Goal: Task Accomplishment & Management: Use online tool/utility

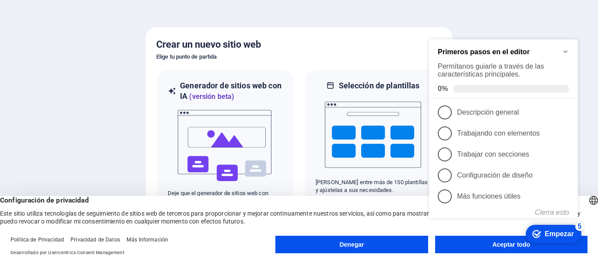
click div "checkmark Empezar 5 Primeros pasos en el editor Permítanos guiarle a través de …"
click at [534, 233] on icon "checkmark" at bounding box center [537, 234] width 9 height 9
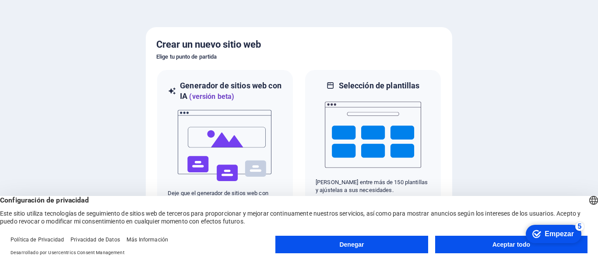
click at [514, 244] on font "Aceptar todo" at bounding box center [512, 244] width 38 height 7
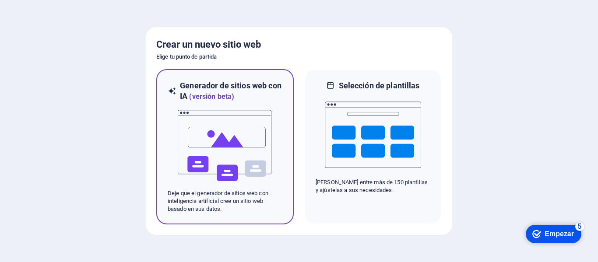
click at [255, 153] on img at bounding box center [225, 146] width 96 height 88
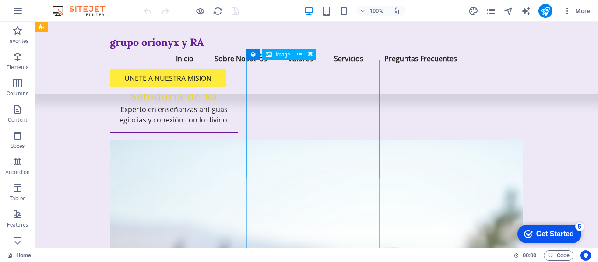
scroll to position [2715, 0]
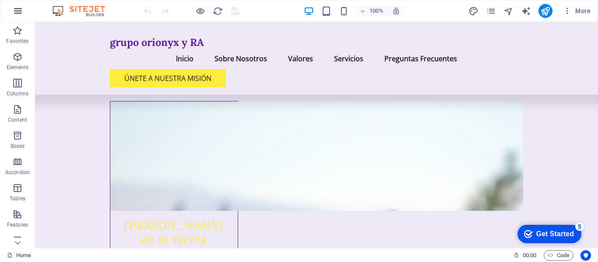
click at [24, 9] on button "button" at bounding box center [17, 10] width 21 height 21
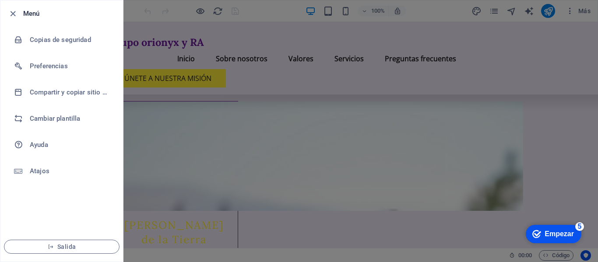
scroll to position [2705, 0]
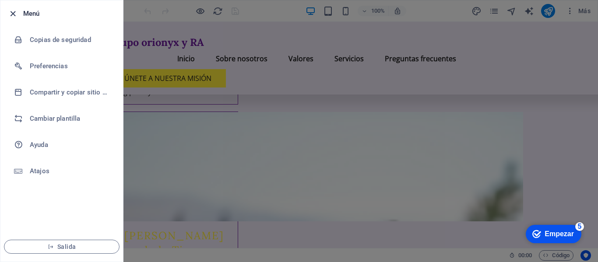
click at [15, 12] on icon "button" at bounding box center [13, 14] width 10 height 10
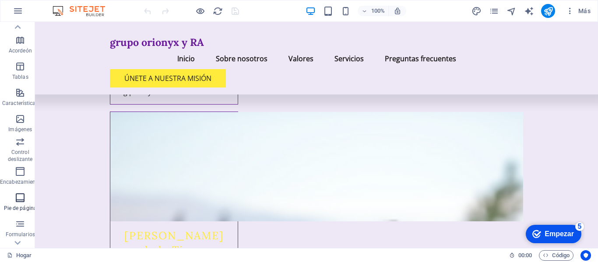
scroll to position [168, 0]
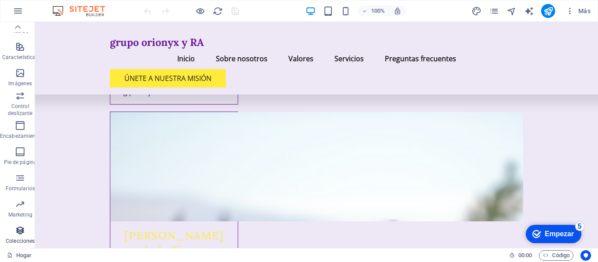
click at [24, 229] on icon "button" at bounding box center [20, 231] width 11 height 11
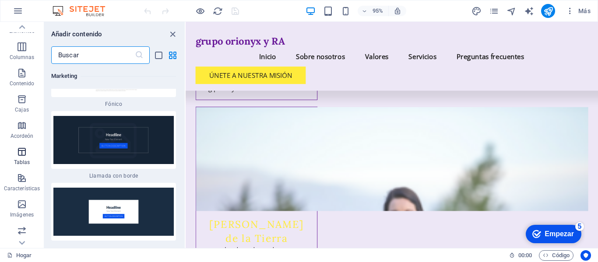
scroll to position [0, 0]
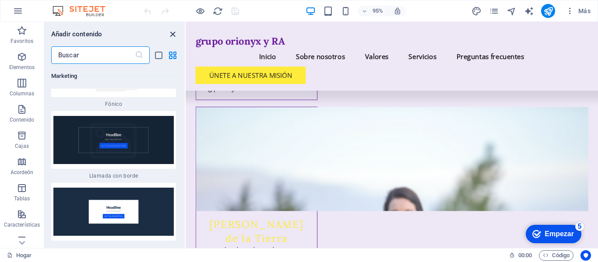
click at [176, 33] on icon "cerrar panel" at bounding box center [173, 34] width 10 height 10
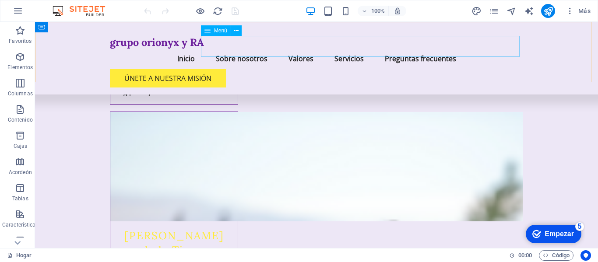
click at [386, 48] on nav "Inicio Sobre nosotros Valores Servicios Preguntas frecuentes" at bounding box center [316, 58] width 413 height 21
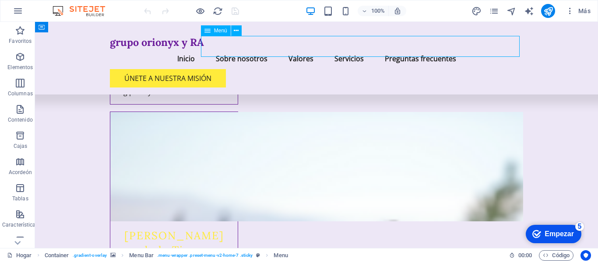
click at [352, 48] on nav "Inicio Sobre nosotros Valores Servicios Preguntas frecuentes" at bounding box center [316, 58] width 413 height 21
click at [495, 13] on icon "páginas" at bounding box center [494, 11] width 10 height 10
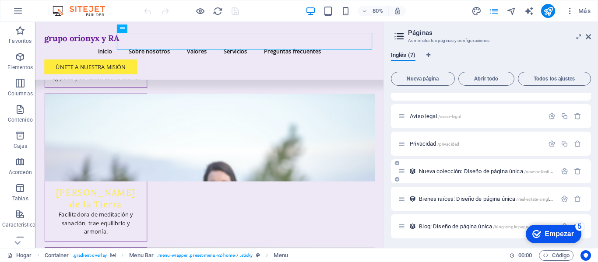
scroll to position [45, 0]
click at [430, 170] on font "Nueva colección: Diseño de página única" at bounding box center [471, 170] width 104 height 7
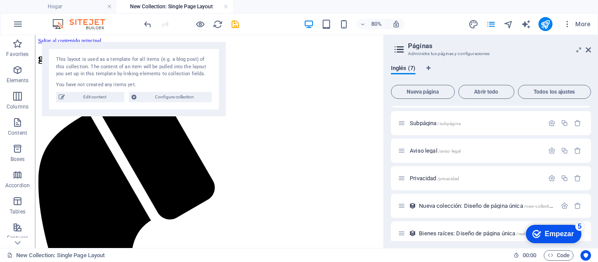
scroll to position [0, 0]
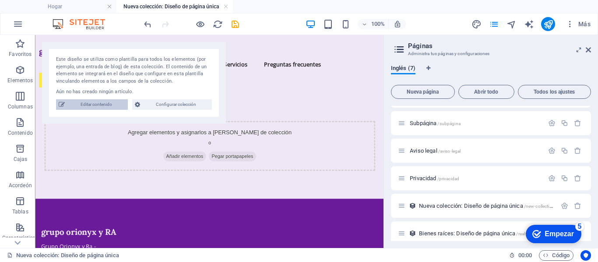
click at [97, 108] on span "Editar contenido" at bounding box center [96, 104] width 58 height 11
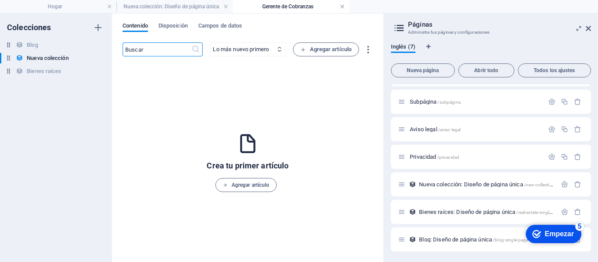
click at [342, 7] on link at bounding box center [342, 7] width 5 height 8
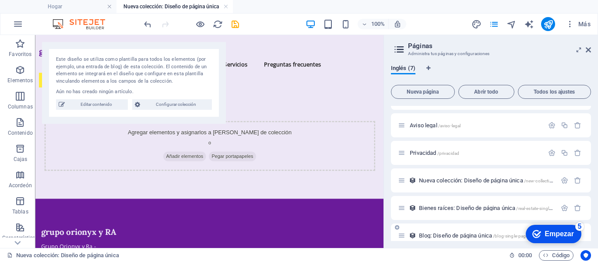
scroll to position [58, 0]
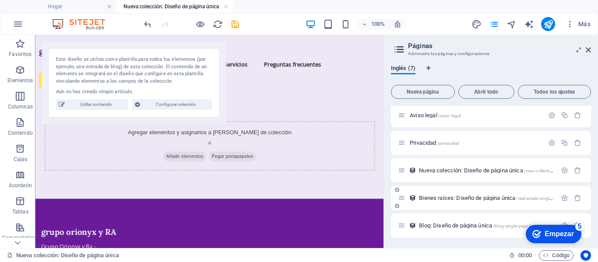
click at [449, 198] on font "Bienes raíces: Diseño de página única" at bounding box center [467, 198] width 96 height 7
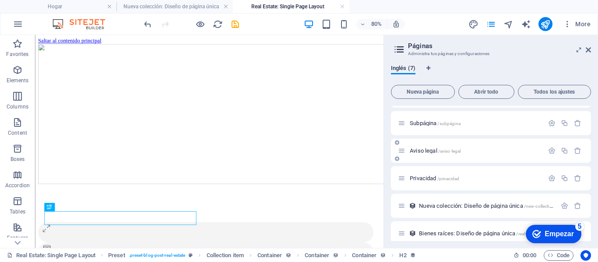
scroll to position [0, 0]
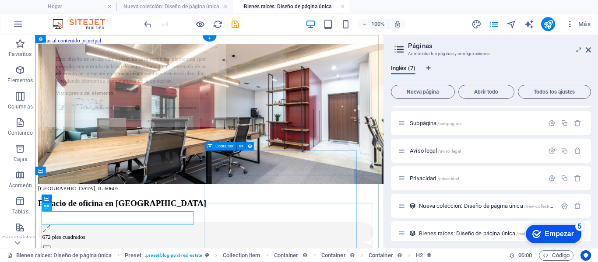
select select "68b61018c8793f5d8f070683"
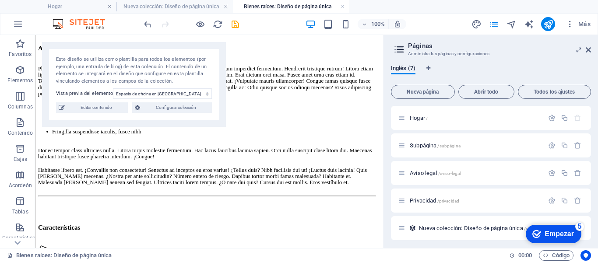
click at [591, 52] on aside "Páginas Administra tus páginas y configuraciones Inglés (7) Nueva página Abrir …" at bounding box center [491, 141] width 215 height 213
click at [589, 52] on icon at bounding box center [588, 49] width 5 height 7
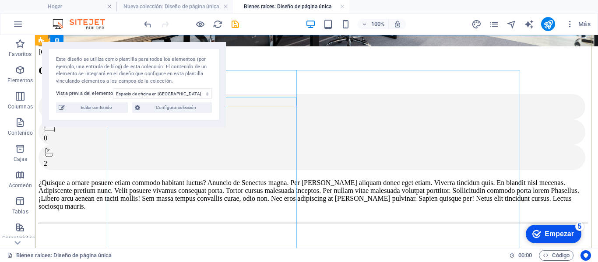
scroll to position [219, 0]
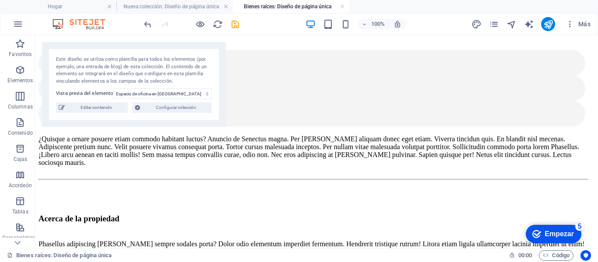
click at [496, 29] on div "Más" at bounding box center [532, 24] width 123 height 14
click at [494, 19] on icon "páginas" at bounding box center [494, 24] width 10 height 10
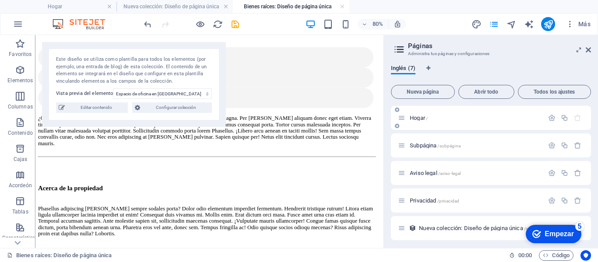
click at [445, 113] on div "Hogar /" at bounding box center [471, 118] width 146 height 10
click at [410, 119] on font "Hogar" at bounding box center [417, 118] width 15 height 7
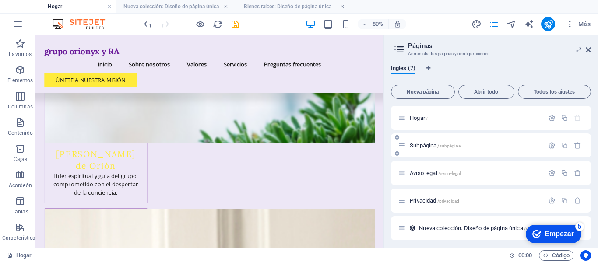
scroll to position [2318, 0]
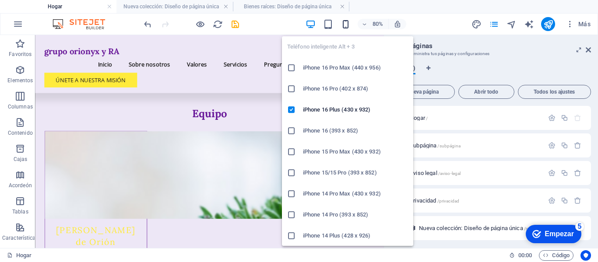
click at [342, 25] on icon "button" at bounding box center [346, 24] width 10 height 10
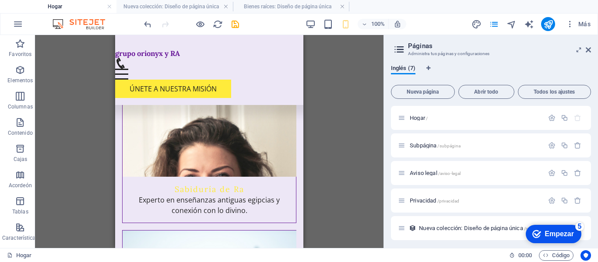
scroll to position [2264, 0]
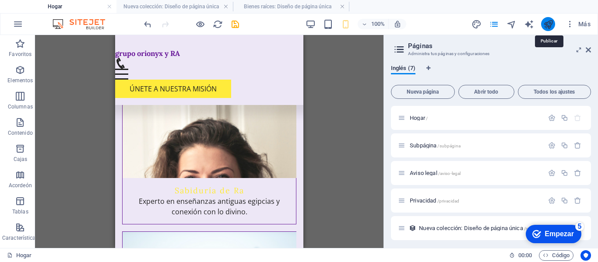
click at [548, 22] on icon "publicar" at bounding box center [548, 24] width 10 height 10
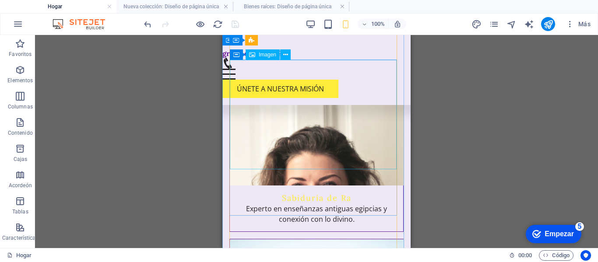
scroll to position [2220, 0]
